Goal: Task Accomplishment & Management: Manage account settings

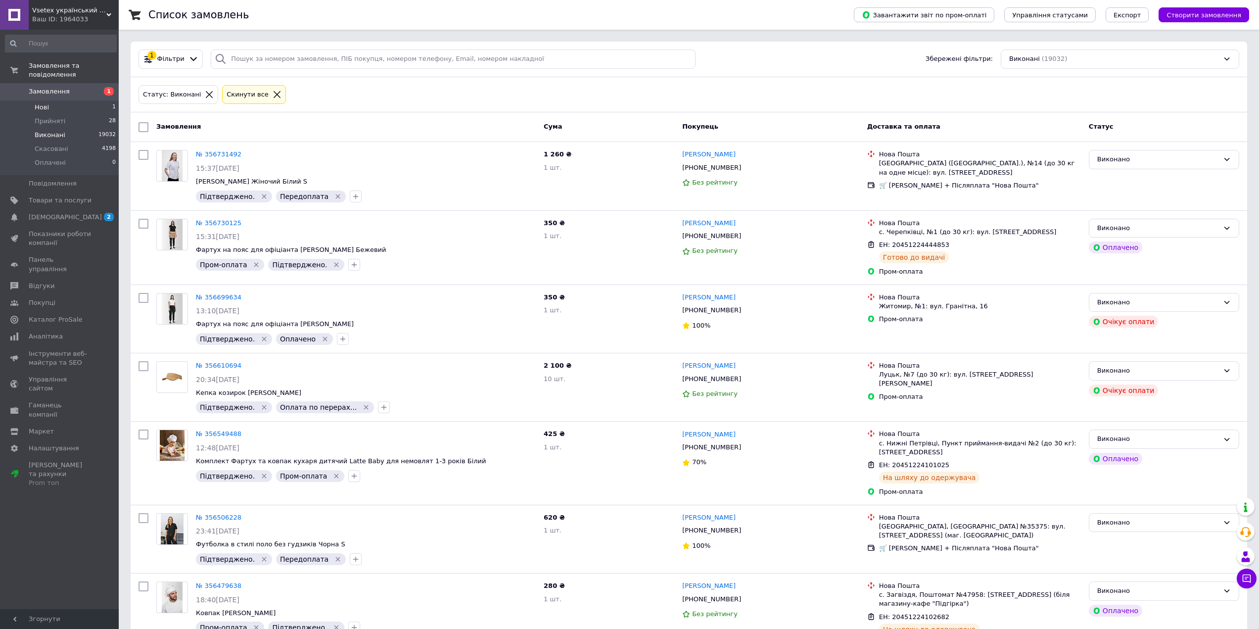
click at [41, 103] on span "Нові" at bounding box center [42, 107] width 14 height 9
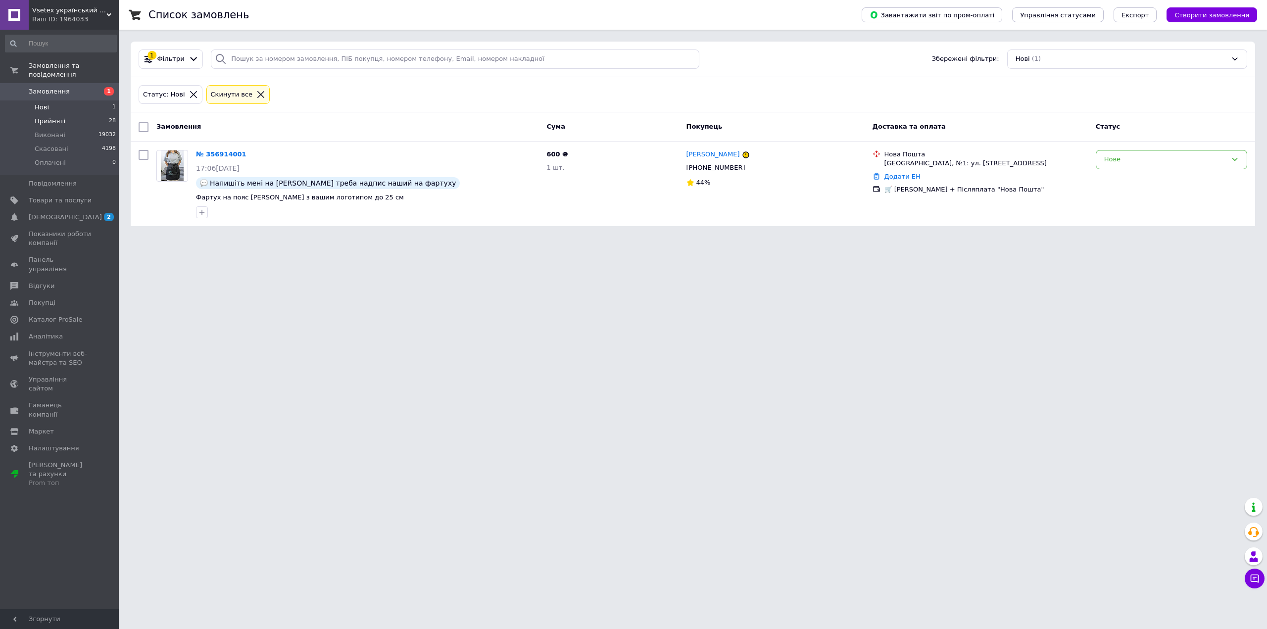
click at [45, 117] on span "Прийняті" at bounding box center [50, 121] width 31 height 9
